Goal: Browse casually

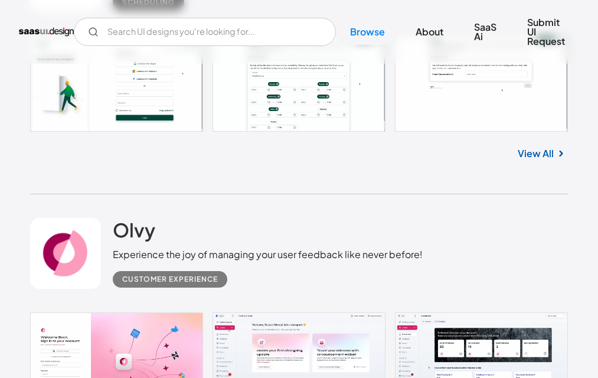
scroll to position [1418, 0]
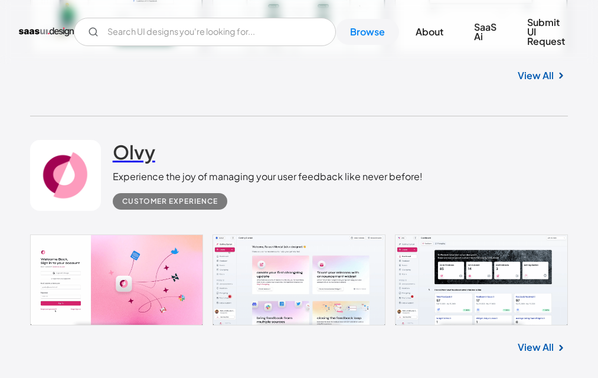
click at [142, 152] on h2 "Olvy" at bounding box center [134, 152] width 43 height 24
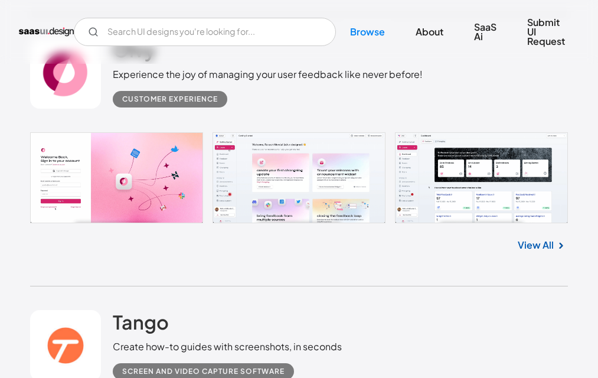
scroll to position [1413, 0]
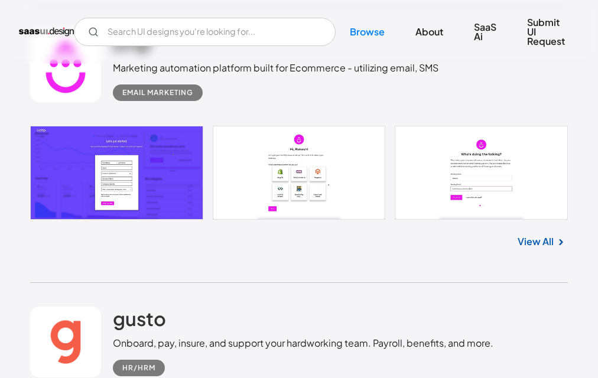
scroll to position [3480, 0]
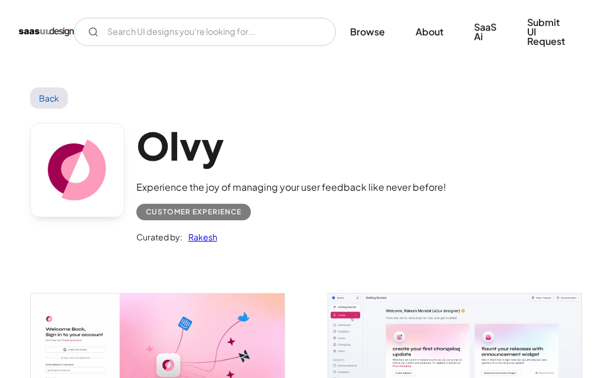
scroll to position [118, 0]
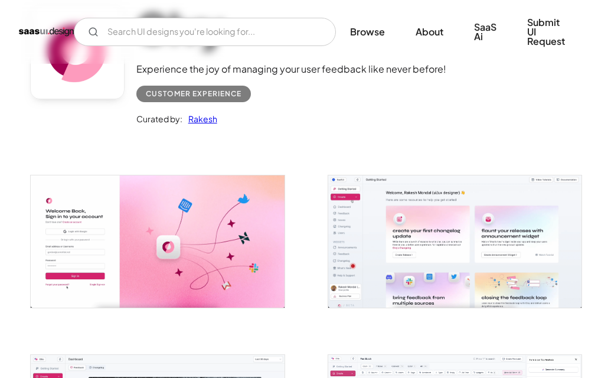
click at [188, 226] on img "open lightbox" at bounding box center [158, 241] width 254 height 132
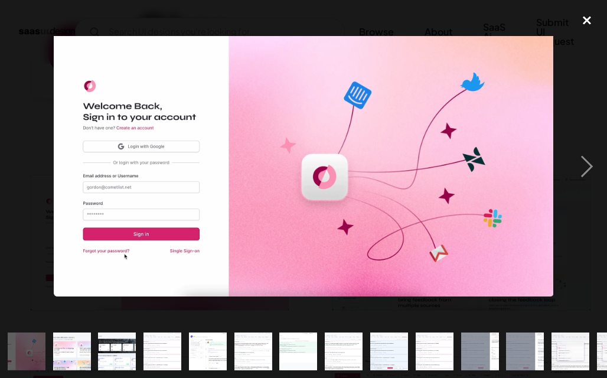
click at [594, 21] on div "close lightbox" at bounding box center [587, 21] width 40 height 26
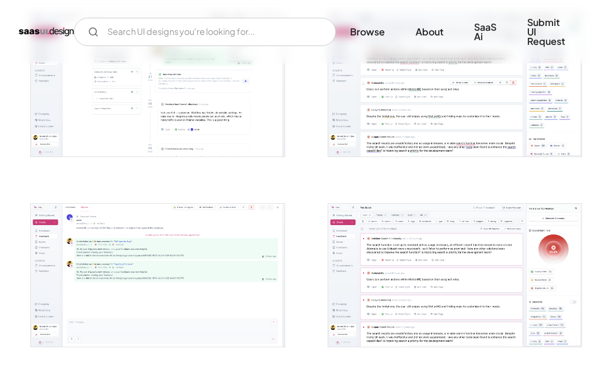
scroll to position [1063, 0]
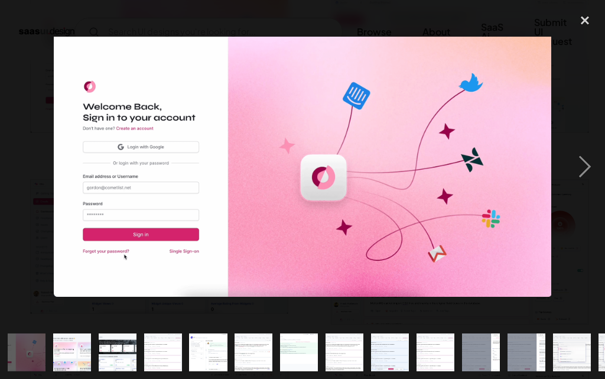
scroll to position [295, 0]
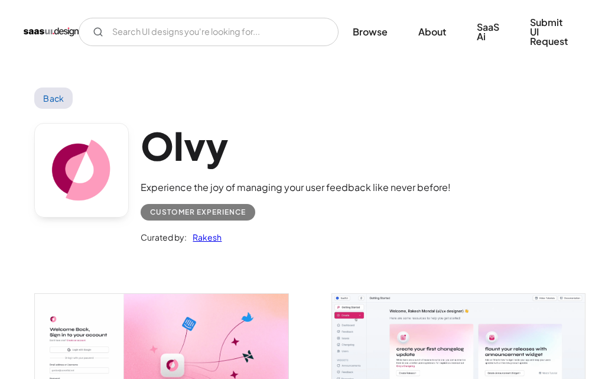
scroll to position [295, 0]
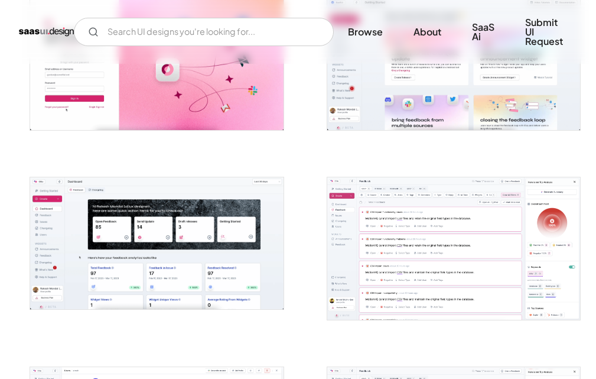
click at [224, 99] on img "open lightbox" at bounding box center [156, 64] width 253 height 132
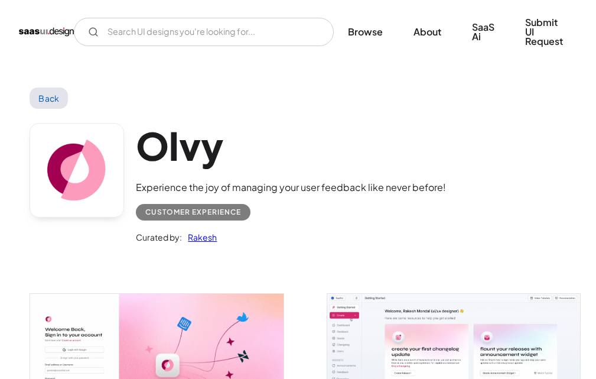
scroll to position [295, 0]
